Goal: Task Accomplishment & Management: Manage account settings

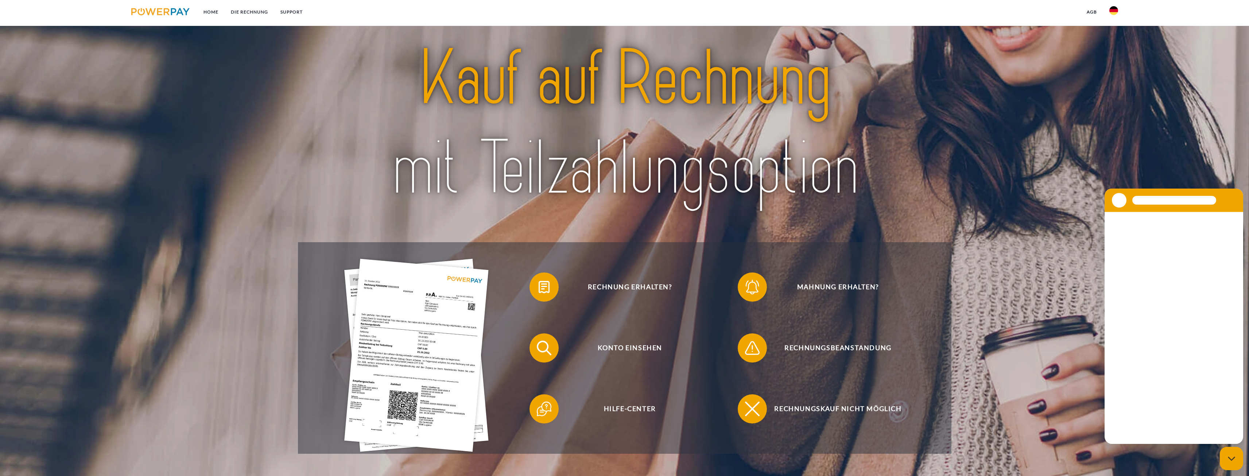
scroll to position [73, 0]
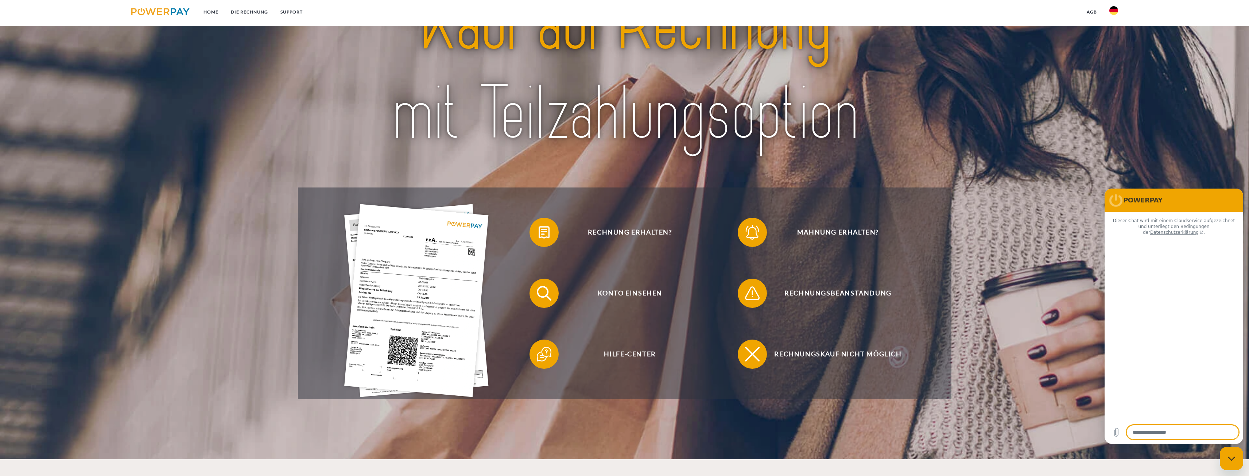
type textarea "*"
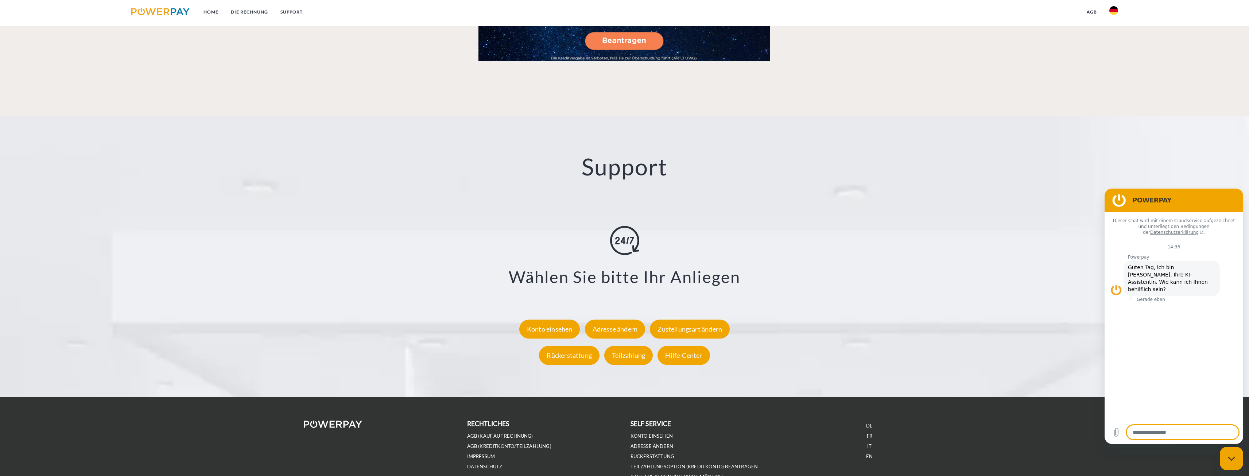
scroll to position [1240, 0]
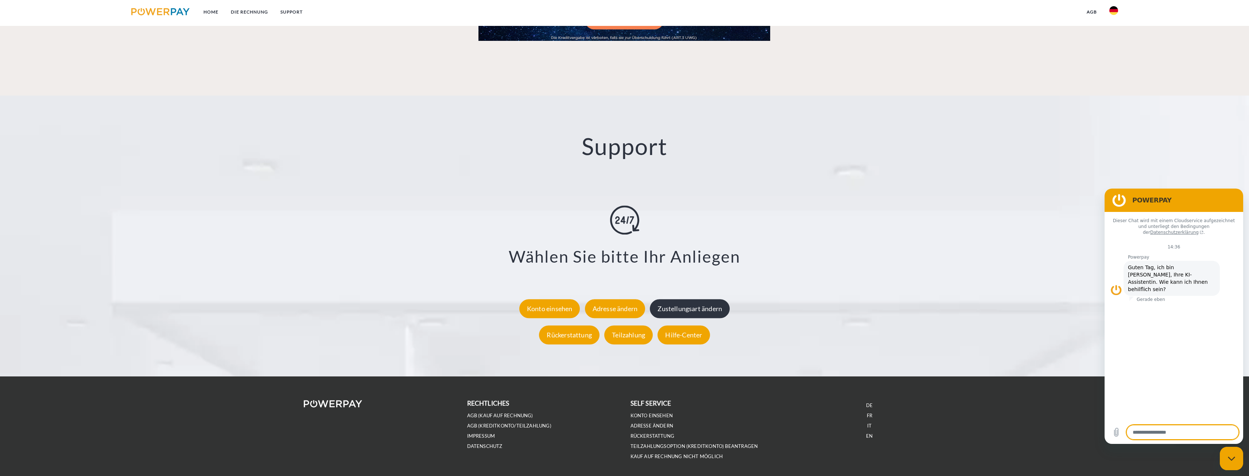
click at [717, 309] on div "Zustellungsart ändern" at bounding box center [690, 308] width 80 height 19
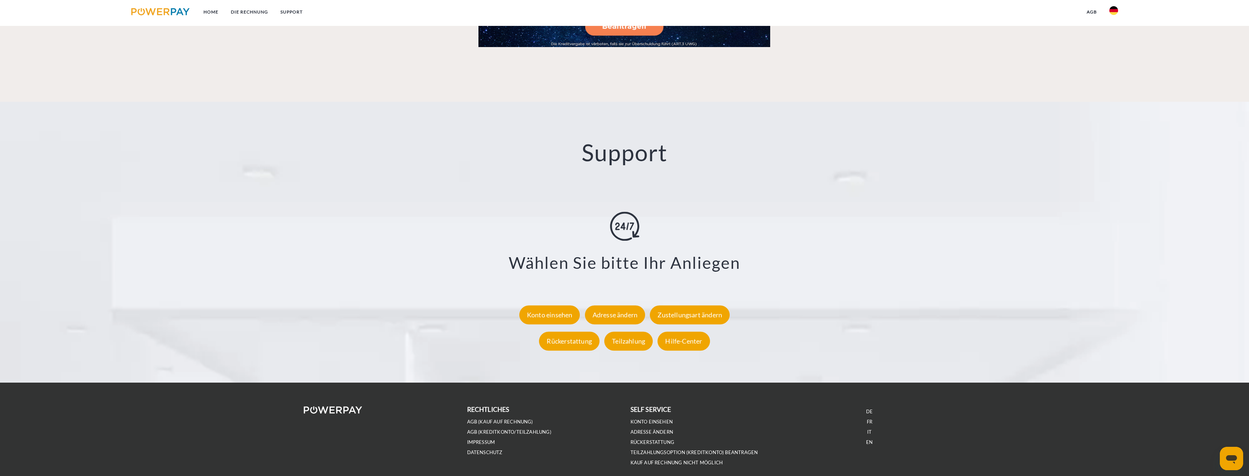
scroll to position [1266, 0]
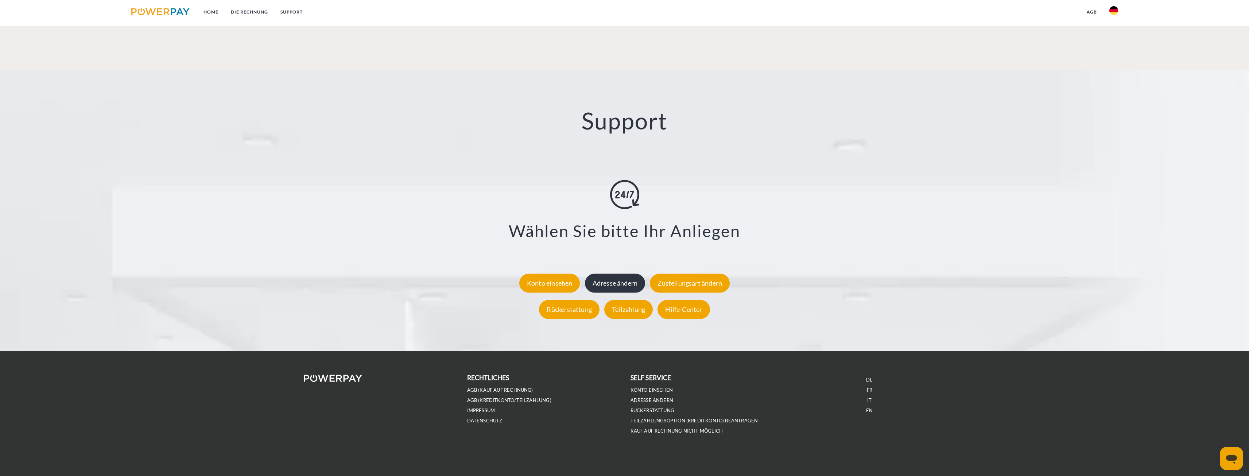
click at [631, 278] on div "Adresse ändern" at bounding box center [615, 283] width 61 height 19
